Goal: Transaction & Acquisition: Purchase product/service

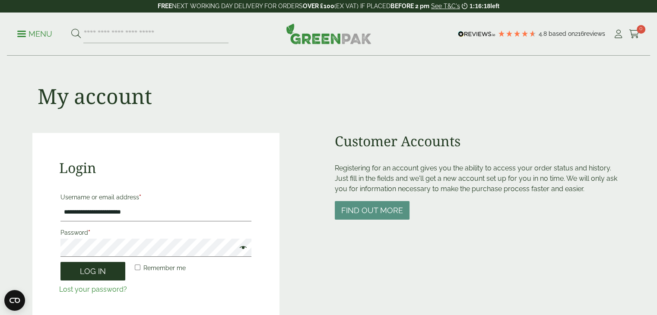
click at [106, 270] on button "Log in" at bounding box center [92, 271] width 65 height 19
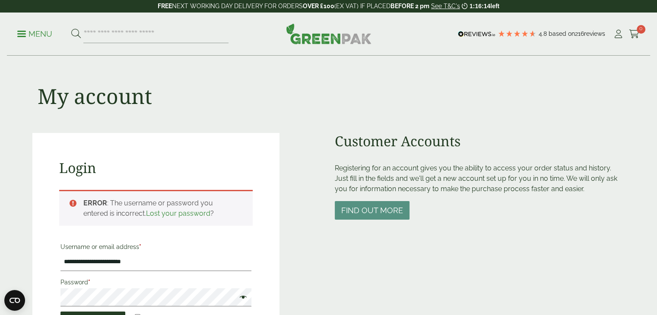
scroll to position [190, 0]
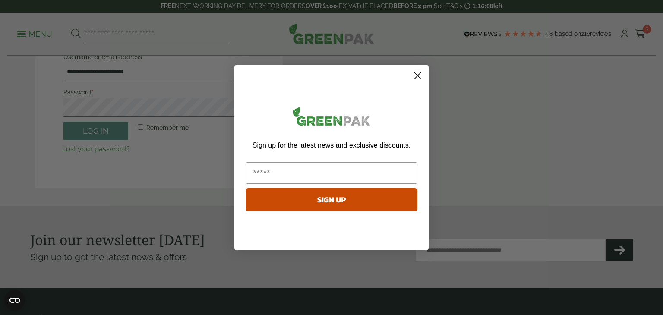
click at [420, 75] on circle "Close dialog" at bounding box center [418, 76] width 14 height 14
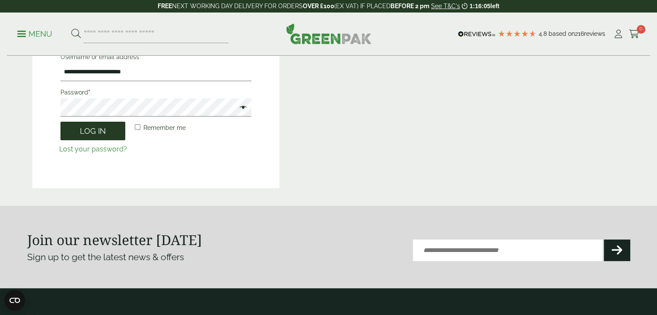
click at [104, 136] on button "Log in" at bounding box center [92, 131] width 65 height 19
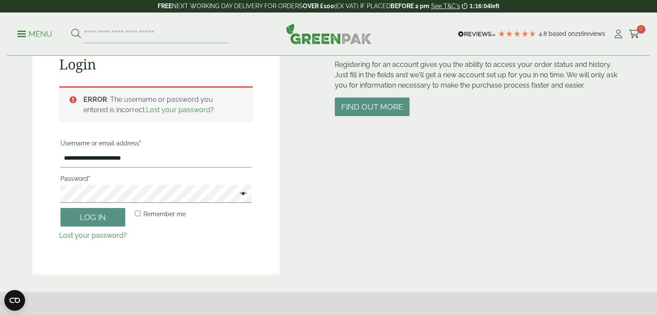
scroll to position [103, 0]
click at [107, 220] on button "Log in" at bounding box center [92, 218] width 65 height 19
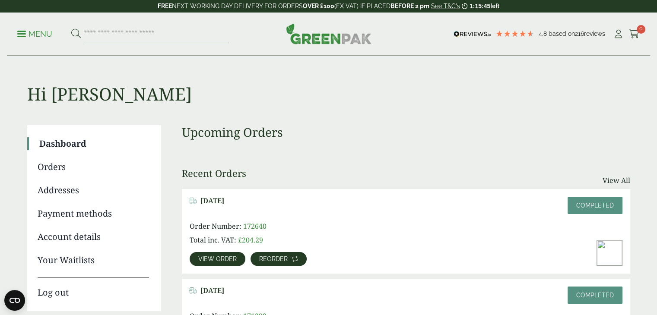
click at [276, 260] on span "Reorder" at bounding box center [273, 259] width 29 height 6
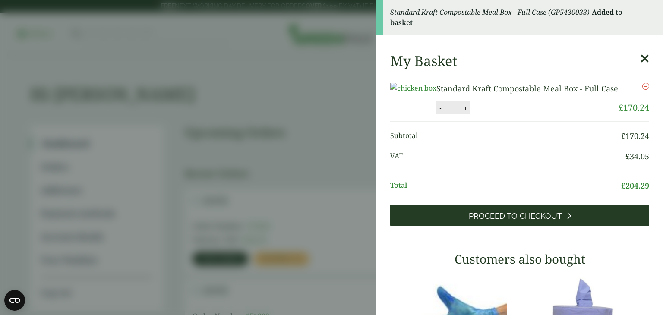
click at [537, 221] on span "Proceed to Checkout" at bounding box center [515, 217] width 93 height 10
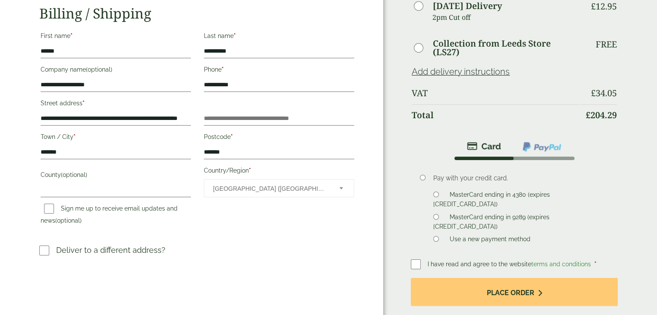
scroll to position [112, 0]
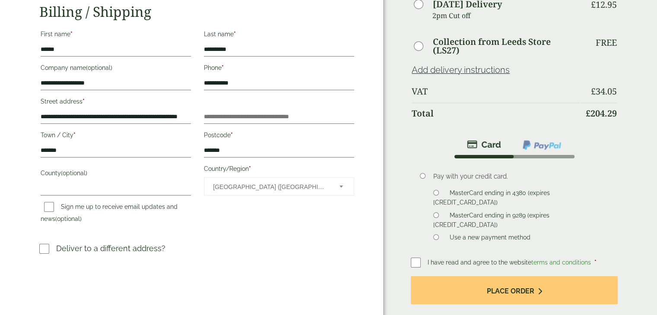
click at [434, 211] on li "MasterCard ending in 9289 (expires [CREDIT_CARD_DATA])" at bounding box center [518, 220] width 171 height 19
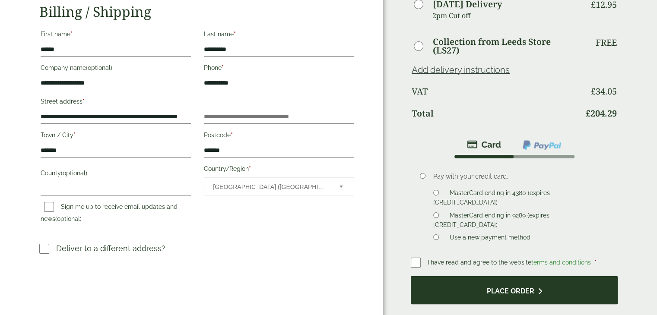
click at [478, 286] on button "Place order" at bounding box center [514, 290] width 207 height 28
